Goal: Task Accomplishment & Management: Manage account settings

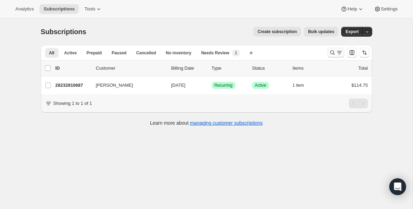
click at [330, 54] on icon "Search and filter results" at bounding box center [332, 52] width 7 height 7
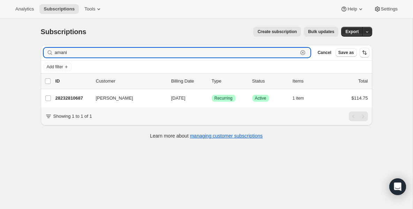
click at [302, 54] on icon "button" at bounding box center [302, 52] width 7 height 7
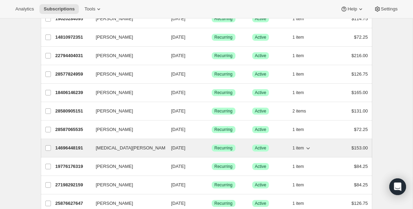
scroll to position [167, 0]
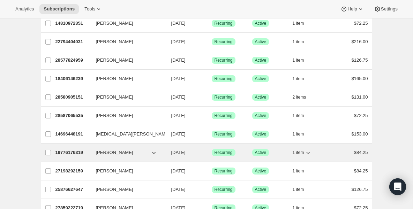
click at [83, 154] on p "19776176319" at bounding box center [72, 152] width 35 height 7
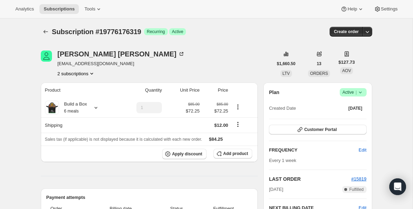
click at [362, 95] on icon at bounding box center [359, 92] width 7 height 7
click at [353, 106] on span "Pause subscription" at bounding box center [350, 105] width 38 height 5
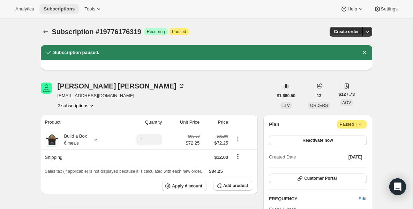
click at [71, 9] on span "Subscriptions" at bounding box center [59, 9] width 31 height 6
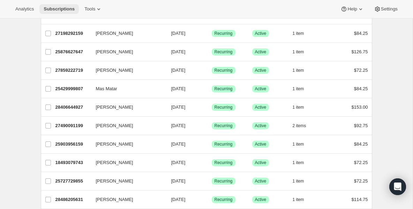
scroll to position [265, 0]
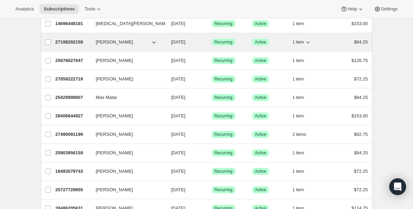
click at [75, 39] on p "27198292159" at bounding box center [72, 42] width 35 height 7
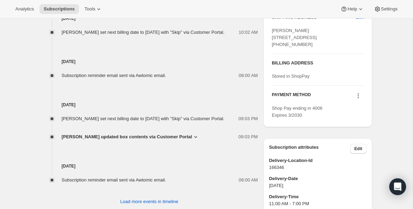
scroll to position [321, 0]
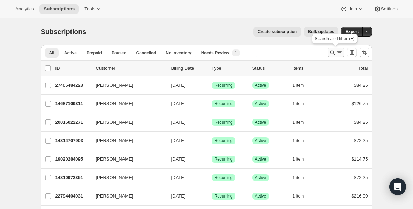
click at [332, 54] on icon "Search and filter results" at bounding box center [332, 52] width 7 height 7
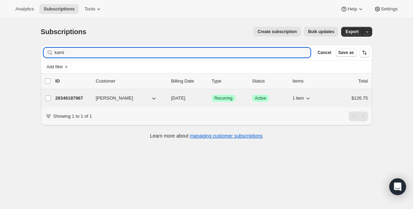
type input "kami"
click at [66, 100] on p "28346187967" at bounding box center [72, 98] width 35 height 7
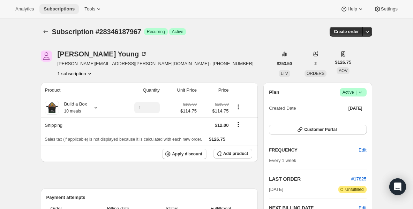
click at [64, 13] on button "Subscriptions" at bounding box center [58, 9] width 39 height 10
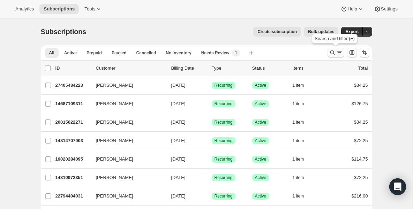
click at [332, 52] on icon "Search and filter results" at bounding box center [332, 52] width 7 height 7
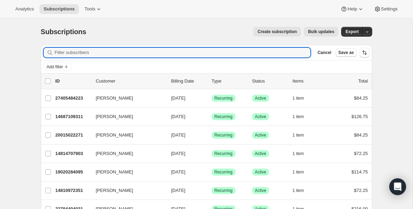
type input "j"
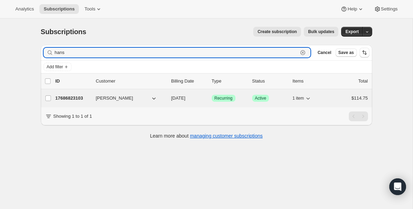
type input "hans"
click at [67, 100] on p "17686823103" at bounding box center [72, 98] width 35 height 7
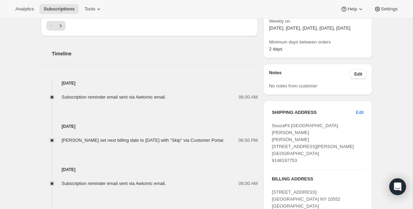
scroll to position [251, 0]
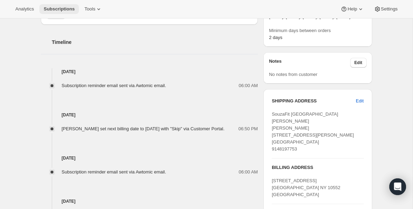
click at [71, 8] on span "Subscriptions" at bounding box center [59, 9] width 31 height 6
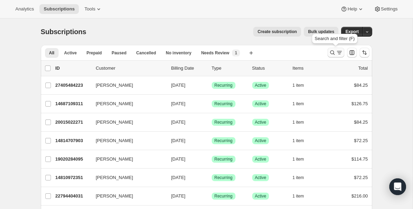
click at [336, 52] on icon "Search and filter results" at bounding box center [339, 52] width 7 height 7
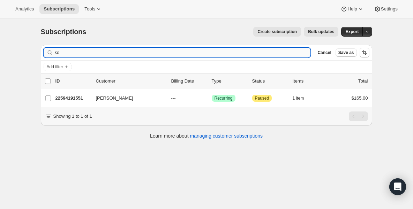
type input "k"
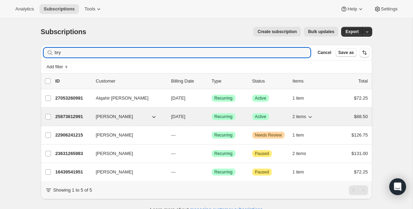
type input "bry"
click at [63, 116] on p "25873612991" at bounding box center [72, 116] width 35 height 7
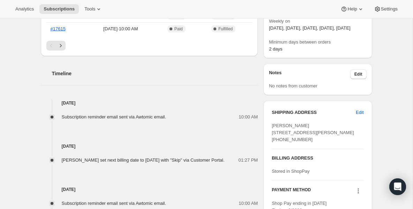
scroll to position [237, 0]
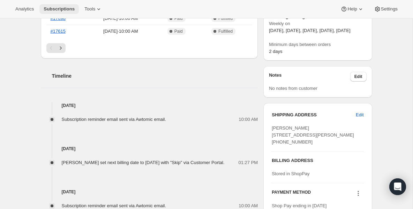
click at [63, 9] on span "Subscriptions" at bounding box center [59, 9] width 31 height 6
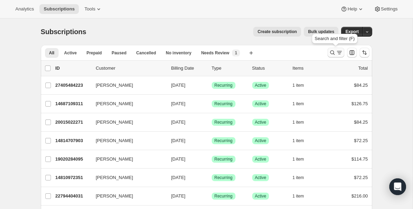
click at [329, 52] on icon "Search and filter results" at bounding box center [332, 52] width 7 height 7
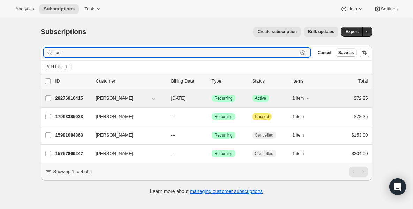
type input "laur"
click at [58, 100] on p "28276916415" at bounding box center [72, 98] width 35 height 7
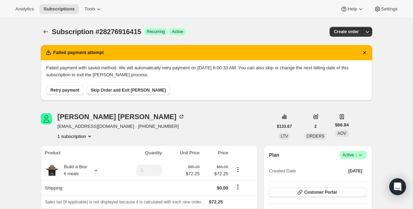
click at [361, 157] on icon at bounding box center [359, 155] width 7 height 7
click at [343, 167] on span "Pause subscription" at bounding box center [350, 168] width 38 height 5
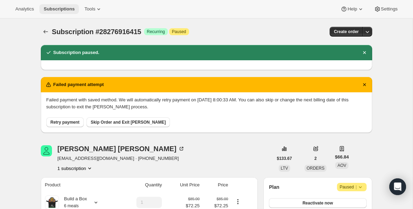
click at [63, 11] on span "Subscriptions" at bounding box center [59, 9] width 31 height 6
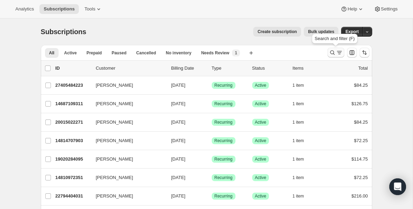
click at [332, 54] on icon "Search and filter results" at bounding box center [332, 53] width 5 height 5
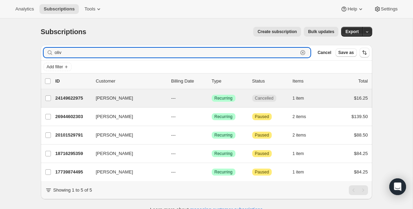
type input "oliv"
click at [74, 107] on div "[PERSON_NAME] 24149622975 [PERSON_NAME] --- Success Recurring Cancelled 1 item …" at bounding box center [206, 98] width 331 height 18
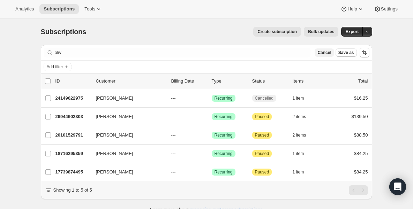
click at [329, 53] on span "Cancel" at bounding box center [324, 53] width 14 height 6
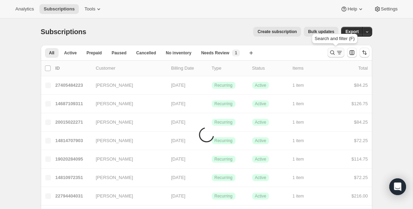
click at [333, 54] on icon "Search and filter results" at bounding box center [332, 52] width 7 height 7
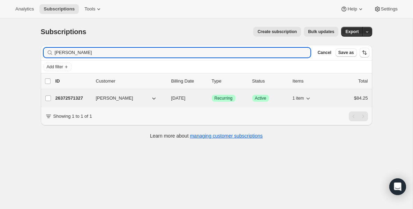
type input "[PERSON_NAME]"
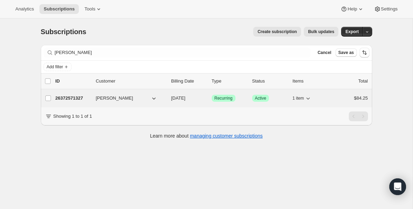
click at [65, 98] on p "26372571327" at bounding box center [72, 98] width 35 height 7
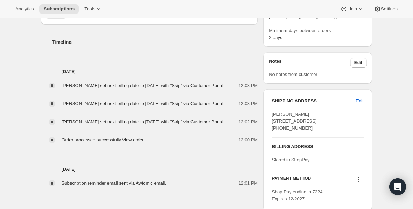
scroll to position [237, 0]
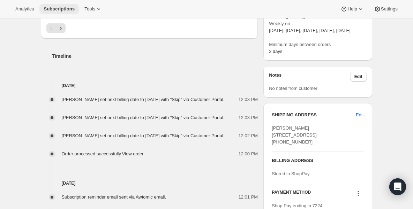
click at [66, 10] on span "Subscriptions" at bounding box center [59, 9] width 31 height 6
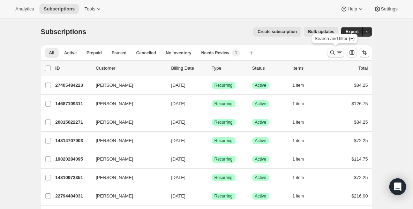
click at [336, 55] on icon "Search and filter results" at bounding box center [339, 52] width 7 height 7
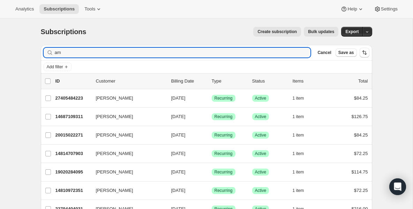
type input "a"
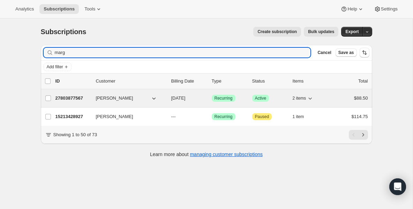
type input "marg"
click at [74, 102] on div "27803877567 [PERSON_NAME] [DATE] Success Recurring Success Active 2 items $88.50" at bounding box center [211, 98] width 312 height 10
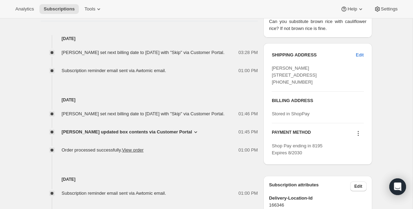
scroll to position [307, 0]
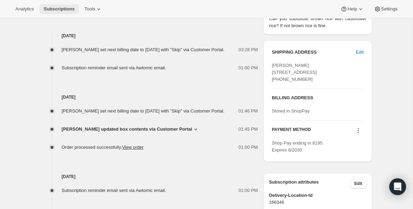
click at [59, 8] on span "Subscriptions" at bounding box center [59, 9] width 31 height 6
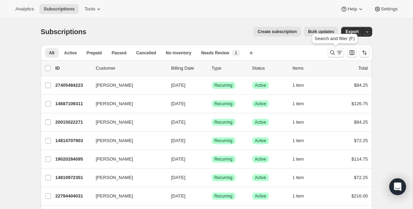
click at [333, 51] on icon "Search and filter results" at bounding box center [332, 52] width 7 height 7
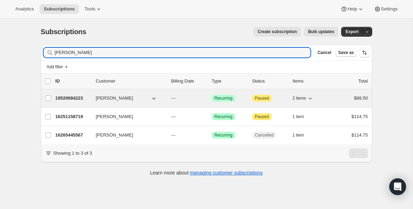
type input "[PERSON_NAME]"
click at [74, 99] on p "19520684223" at bounding box center [72, 98] width 35 height 7
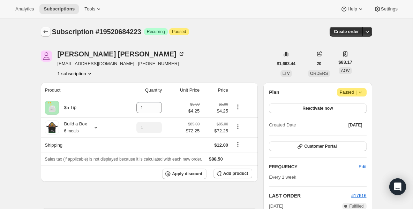
click at [45, 32] on icon "Subscriptions" at bounding box center [45, 31] width 7 height 7
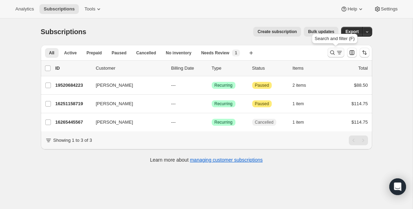
click at [336, 51] on icon "Search and filter results" at bounding box center [339, 52] width 7 height 7
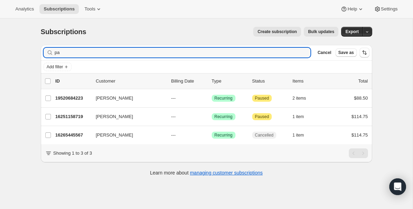
type input "p"
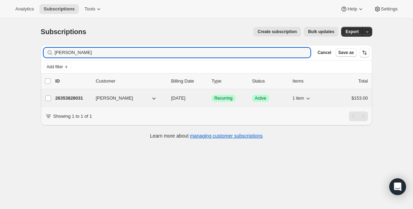
type input "[PERSON_NAME]"
click at [77, 101] on p "26353828031" at bounding box center [72, 98] width 35 height 7
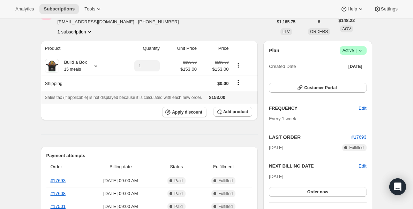
scroll to position [28, 0]
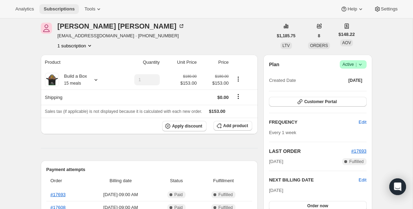
click at [44, 12] on button "Subscriptions" at bounding box center [58, 9] width 39 height 10
